Goal: Check status: Check status

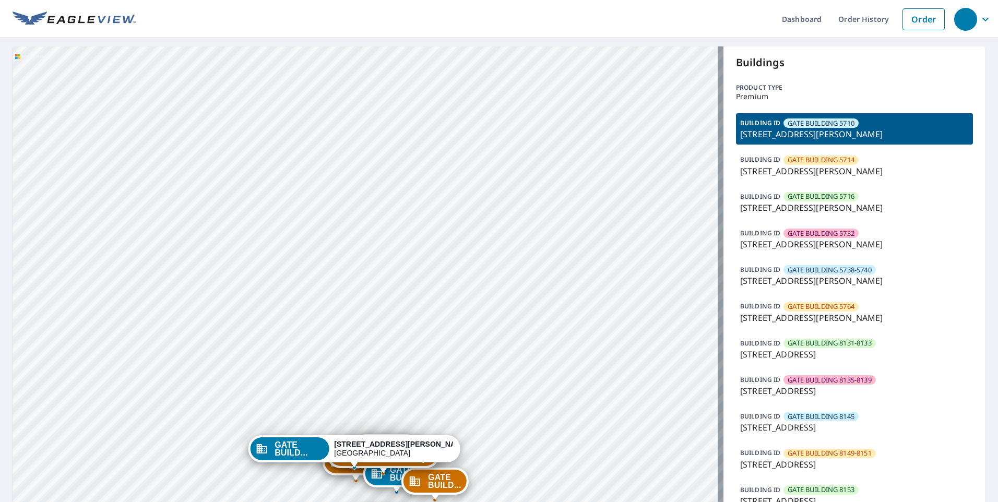
drag, startPoint x: 531, startPoint y: 342, endPoint x: 520, endPoint y: 256, distance: 86.8
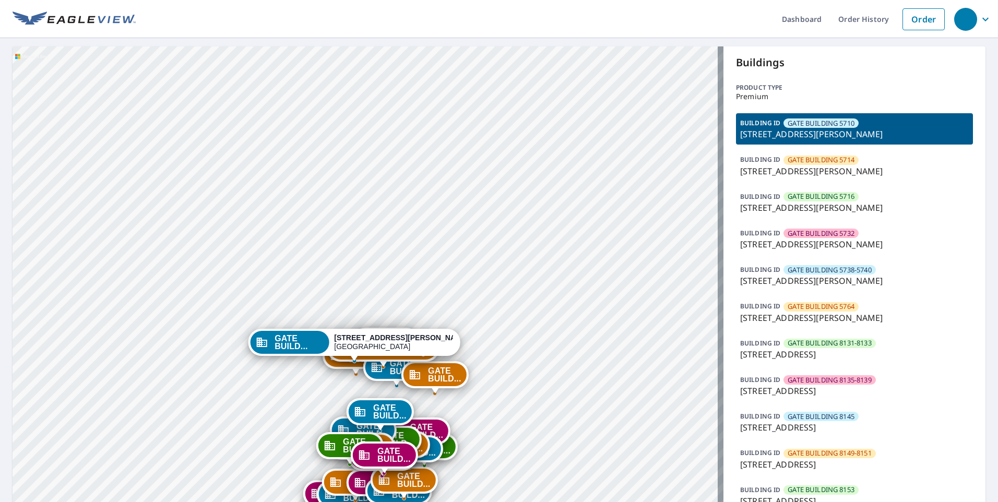
drag, startPoint x: 516, startPoint y: 323, endPoint x: 521, endPoint y: 286, distance: 37.4
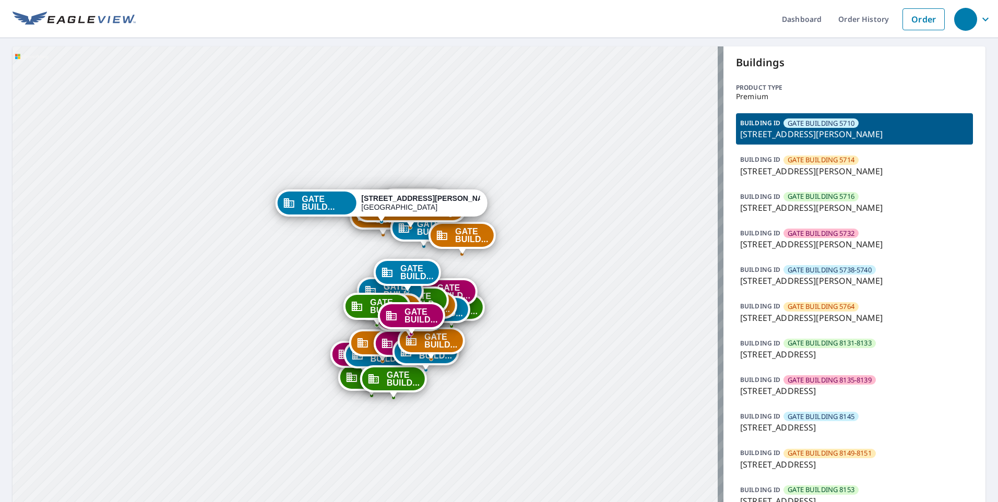
drag, startPoint x: 518, startPoint y: 316, endPoint x: 545, endPoint y: 190, distance: 129.2
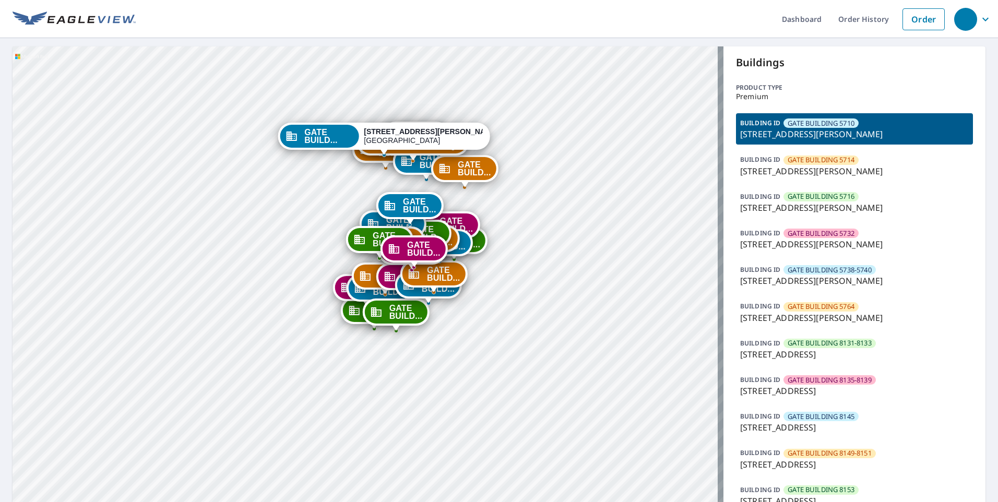
drag, startPoint x: 529, startPoint y: 313, endPoint x: 554, endPoint y: 272, distance: 47.1
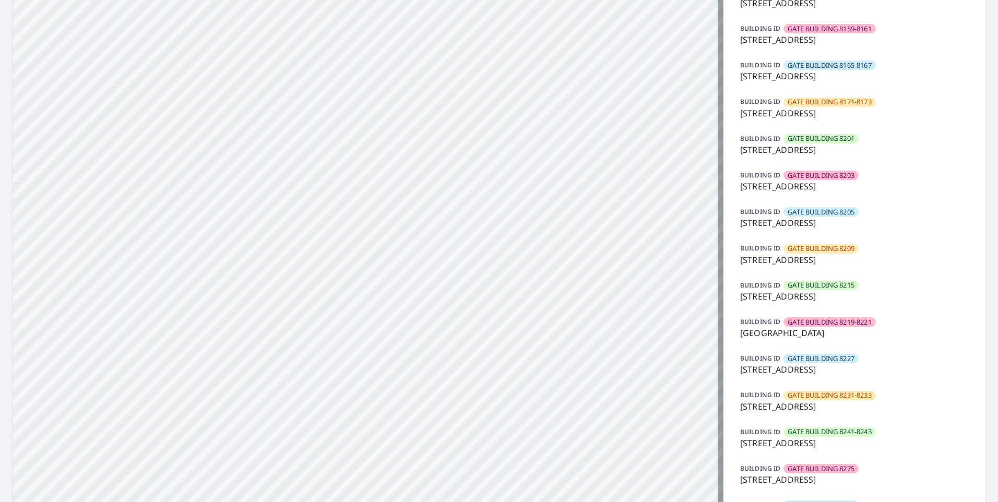
scroll to position [522, 0]
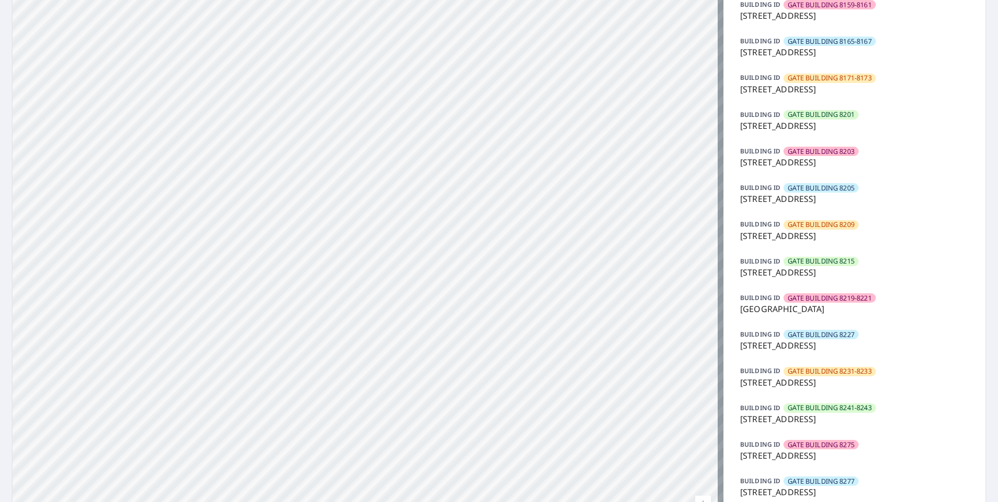
click at [829, 341] on p "8227 Southwestern Blvd, Dallas, TX, 75206" at bounding box center [854, 345] width 229 height 13
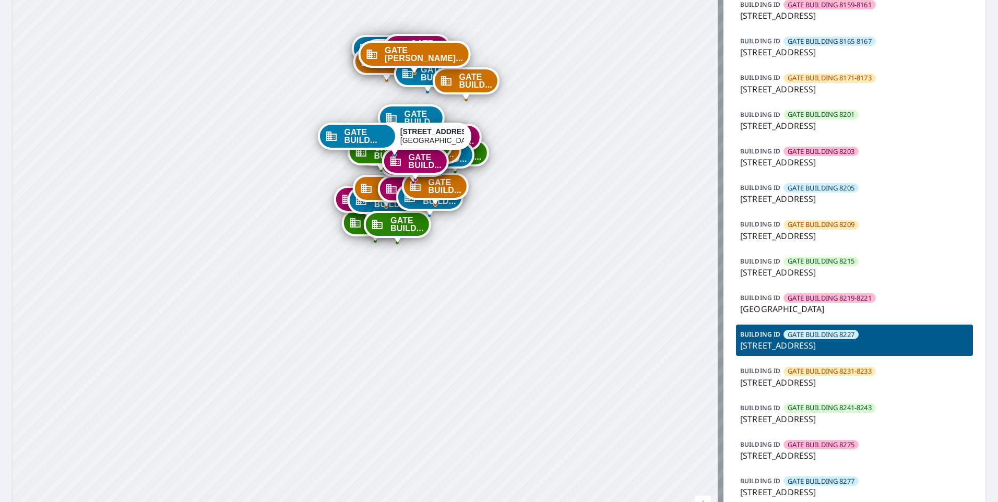
drag, startPoint x: 493, startPoint y: 238, endPoint x: 460, endPoint y: 207, distance: 45.1
click at [497, 260] on div "GATE BUILD... 5704 Caruth Haven Ln Dallas, TX 75206 GATE BUILD... 5704 Caruth H…" at bounding box center [368, 36] width 711 height 1024
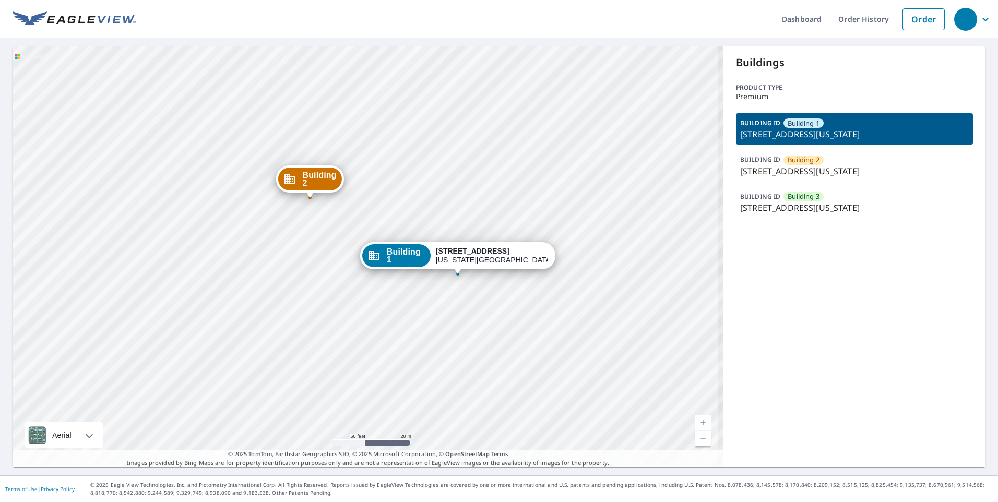
drag, startPoint x: 358, startPoint y: 259, endPoint x: 319, endPoint y: 186, distance: 82.2
click at [319, 186] on div "Building 2 12101 Charlotte Street Kansas City, MO 64146 Building 3 12101 Charlo…" at bounding box center [368, 256] width 711 height 421
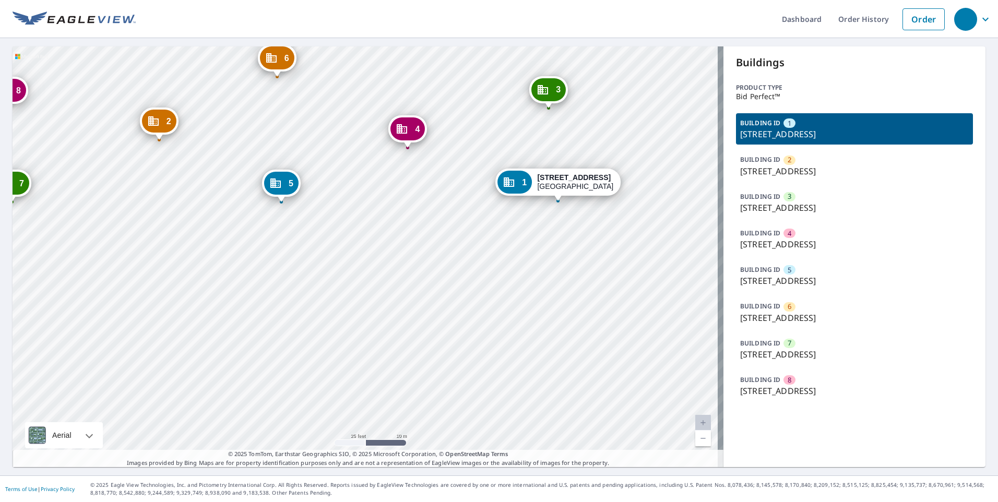
drag, startPoint x: 415, startPoint y: 228, endPoint x: 261, endPoint y: 215, distance: 154.5
click at [261, 215] on div "2 [STREET_ADDRESS] 3 [STREET_ADDRESS][GEOGRAPHIC_DATA][STREET_ADDRESS][STREET_A…" at bounding box center [368, 256] width 711 height 421
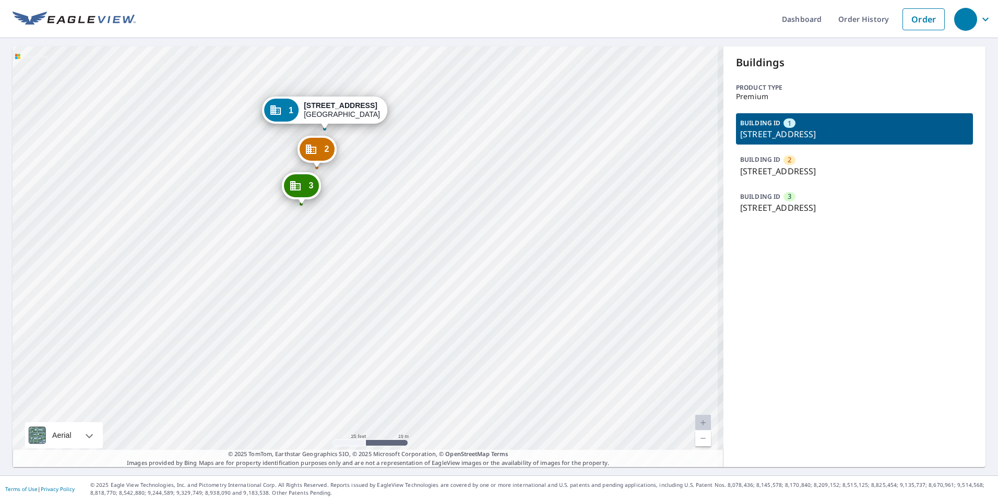
drag, startPoint x: 297, startPoint y: 232, endPoint x: 335, endPoint y: 203, distance: 47.9
click at [335, 203] on div "2 [STREET_ADDRESS] 3 [STREET_ADDRESS] 1 [STREET_ADDRESS]" at bounding box center [368, 256] width 711 height 421
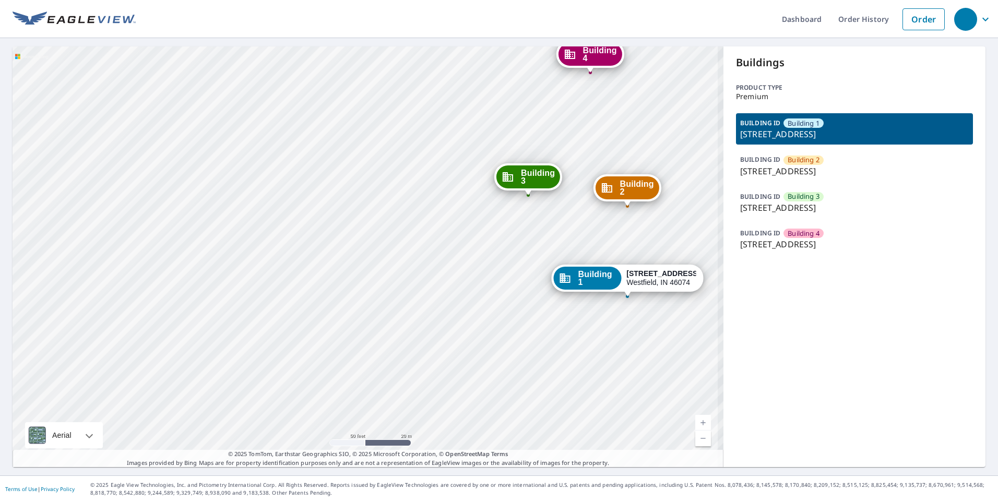
drag, startPoint x: 431, startPoint y: 212, endPoint x: 282, endPoint y: 302, distance: 173.7
click at [282, 302] on div "Building [GEOGRAPHIC_DATA][STREET_ADDRESS] [GEOGRAPHIC_DATA][STREET_ADDRESS] [G…" at bounding box center [368, 256] width 711 height 421
